Goal: Task Accomplishment & Management: Manage account settings

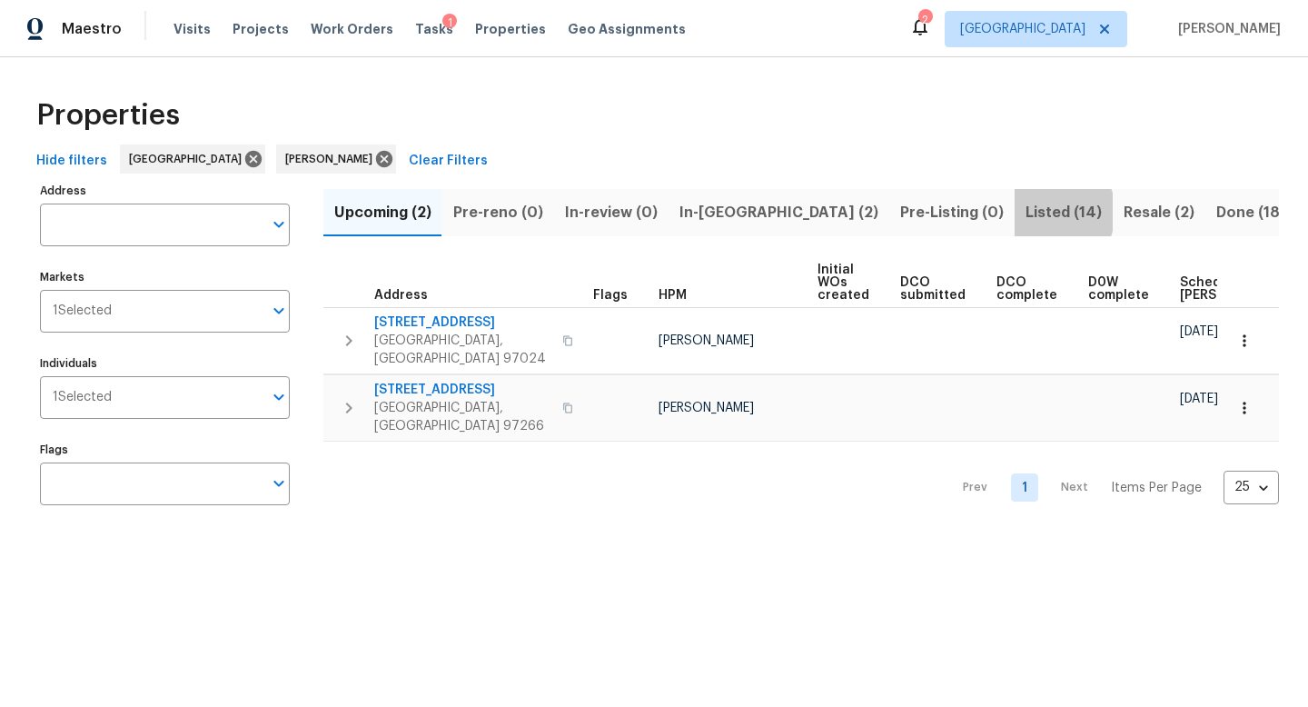
click at [1026, 212] on span "Listed (14)" at bounding box center [1064, 212] width 76 height 25
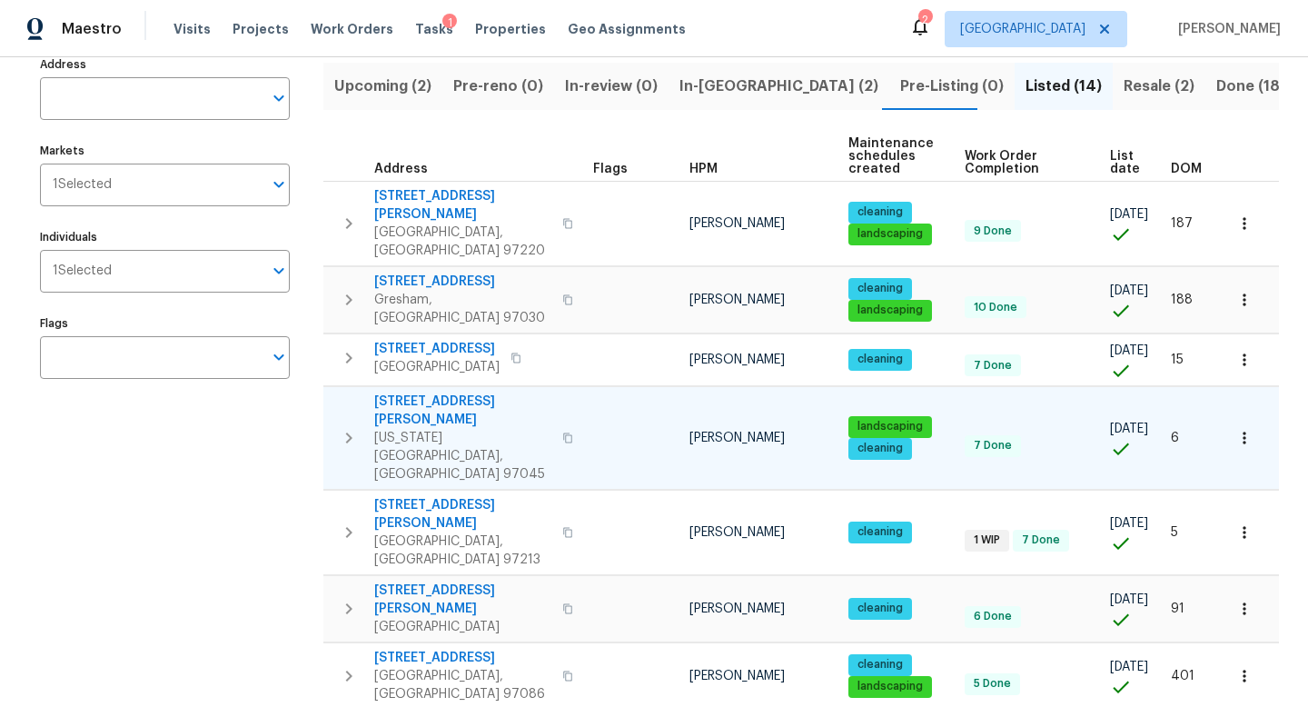
scroll to position [157, 0]
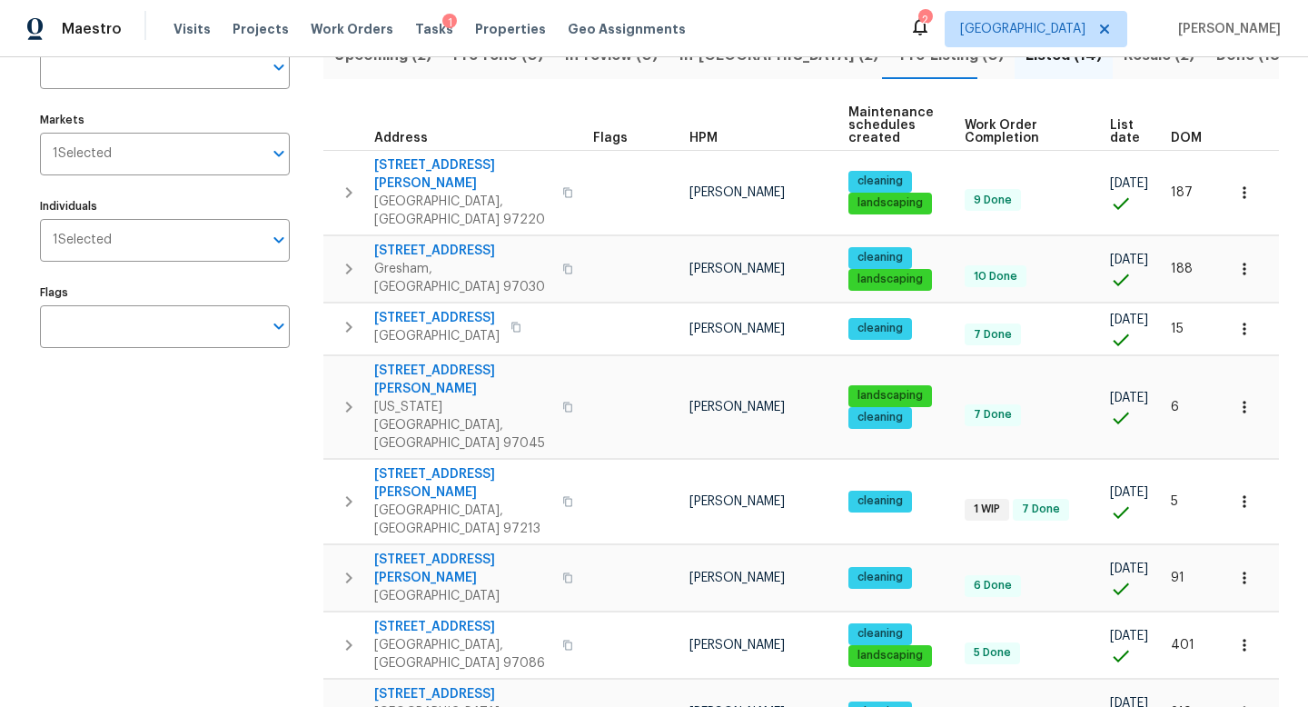
click at [1116, 131] on span "List date" at bounding box center [1125, 131] width 30 height 25
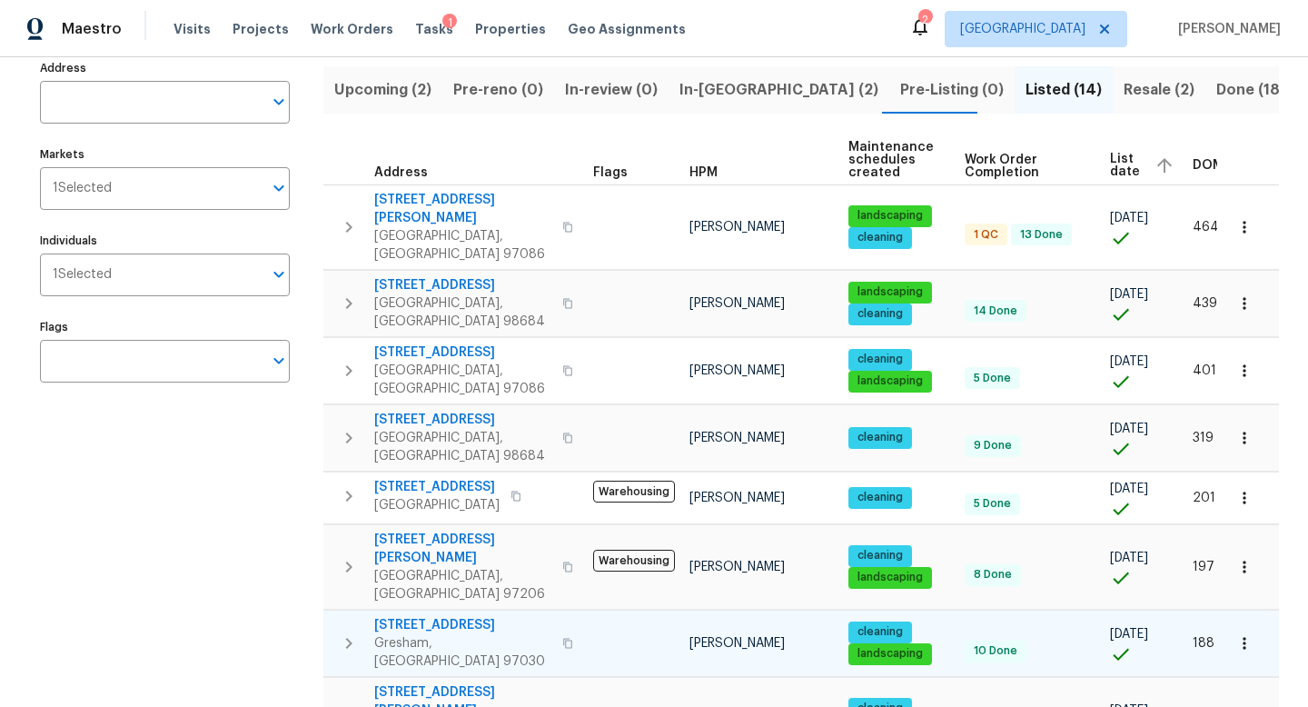
scroll to position [127, 0]
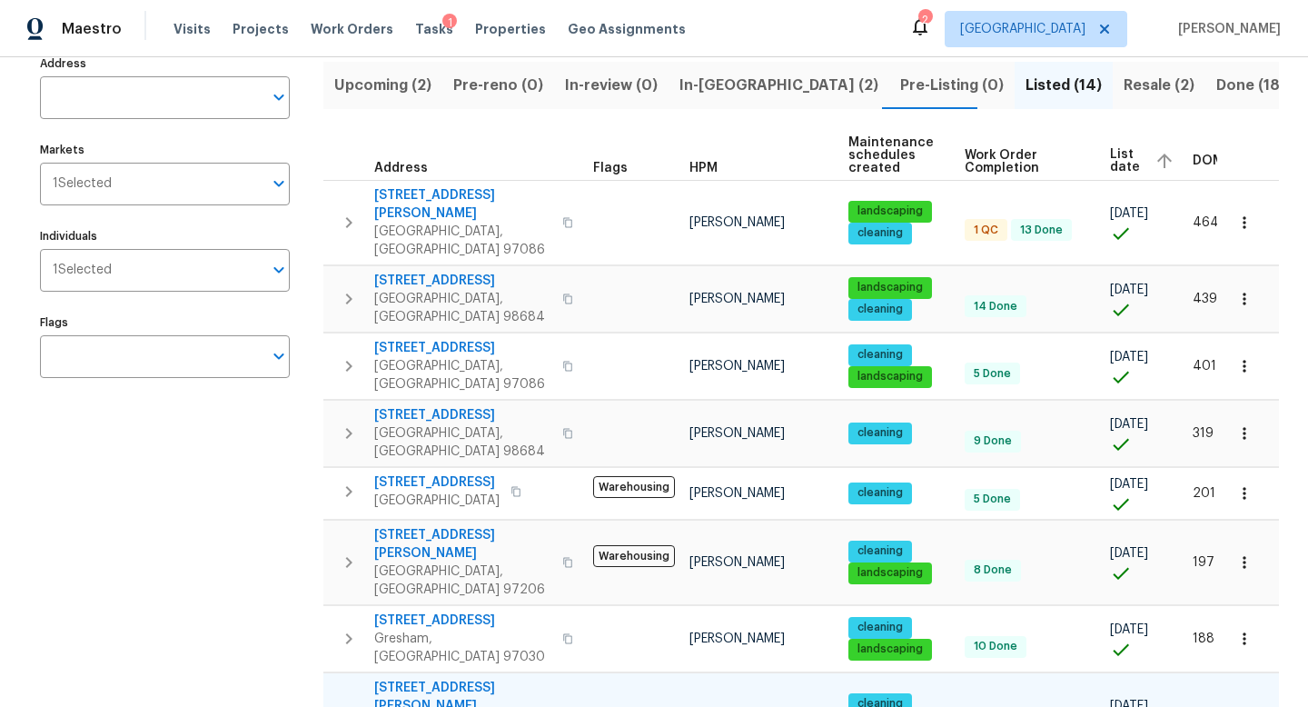
click at [563, 706] on icon "button" at bounding box center [567, 715] width 9 height 10
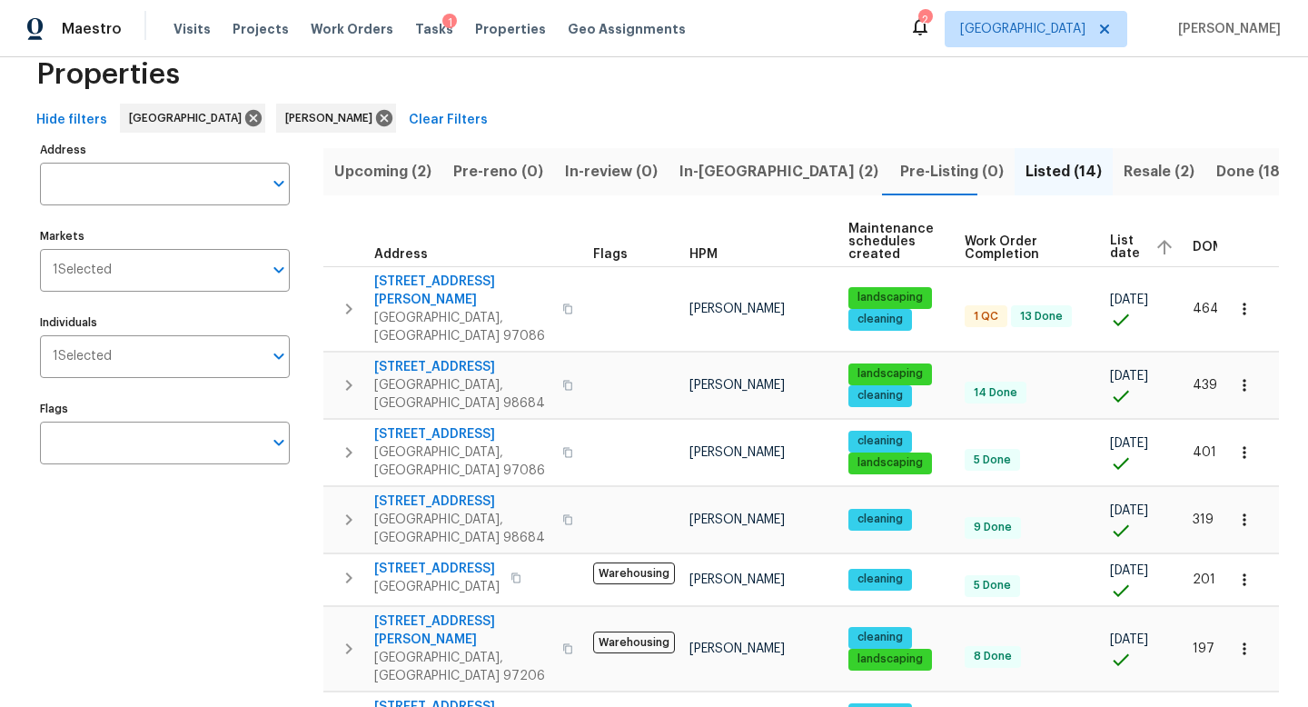
scroll to position [0, 0]
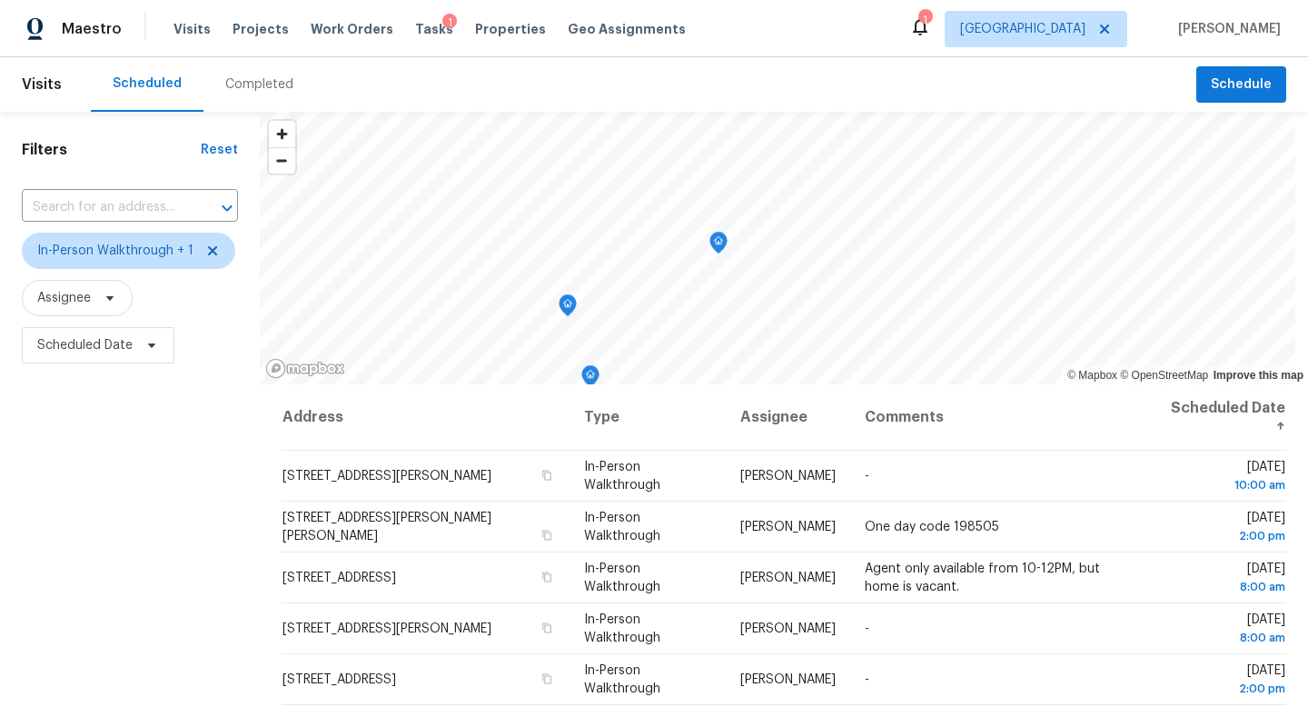
scroll to position [46, 0]
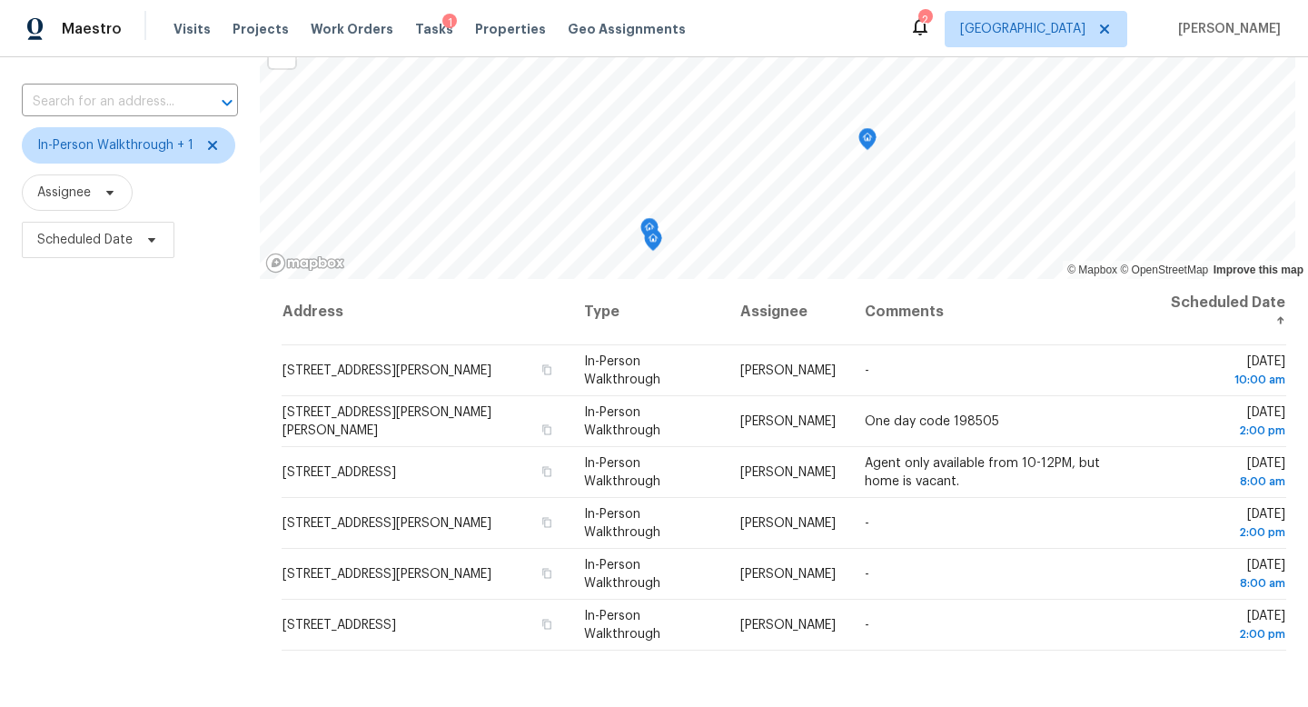
scroll to position [107, 0]
